Goal: Find specific page/section: Find specific page/section

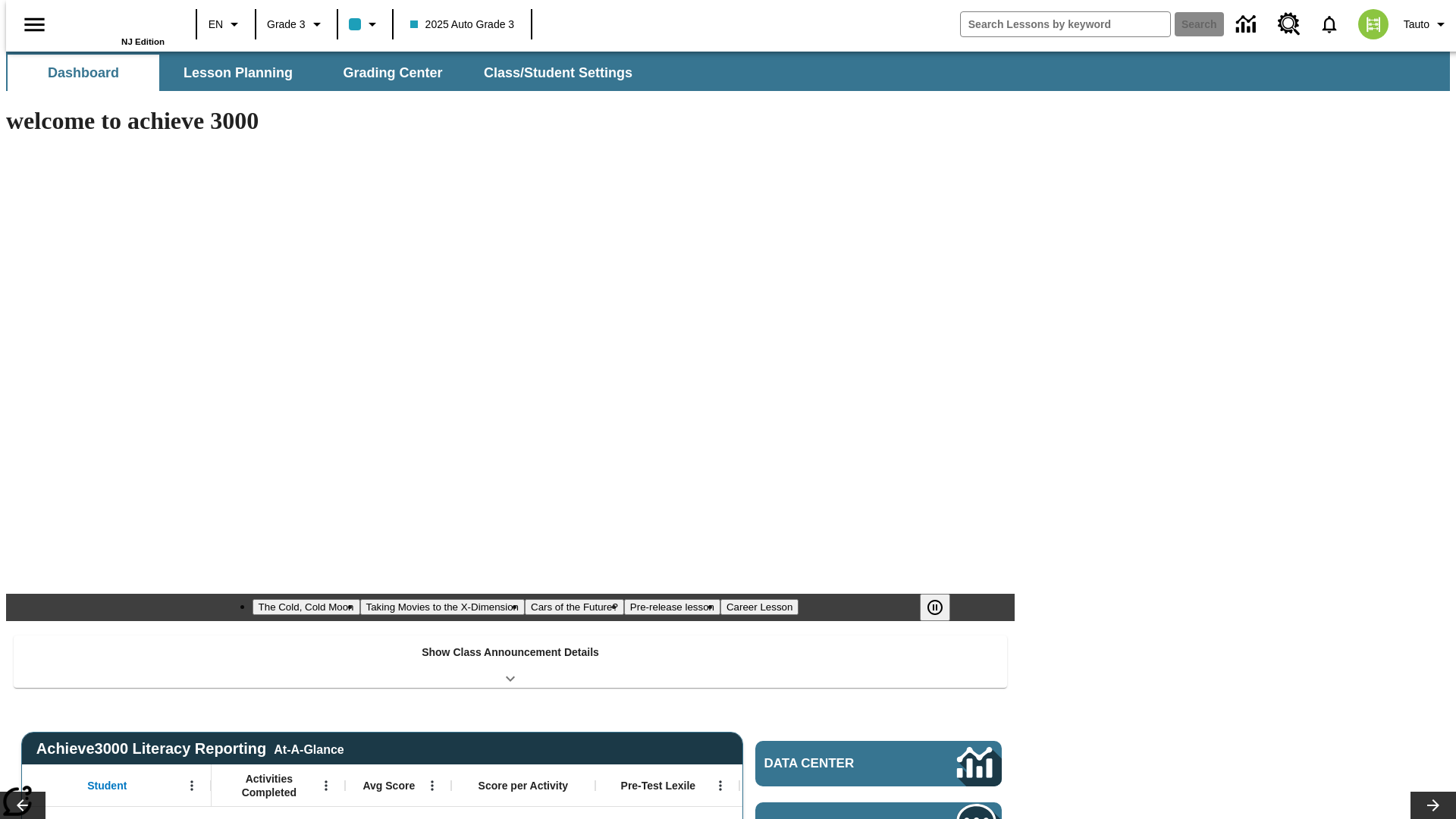
type input "-1"
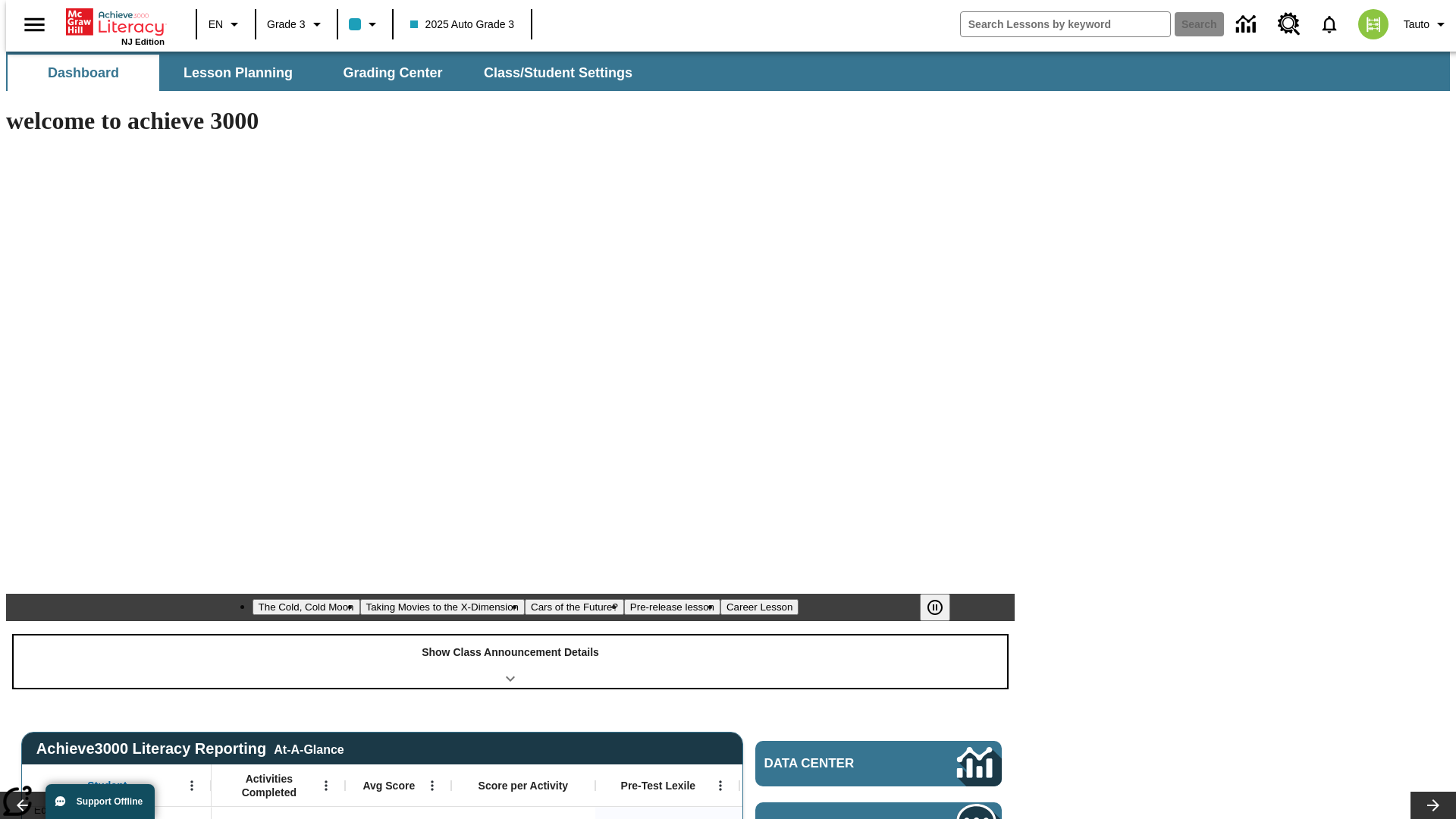
click at [510, 635] on div "Show Class Announcement Details" at bounding box center [510, 662] width 994 height 52
